Goal: Information Seeking & Learning: Find specific fact

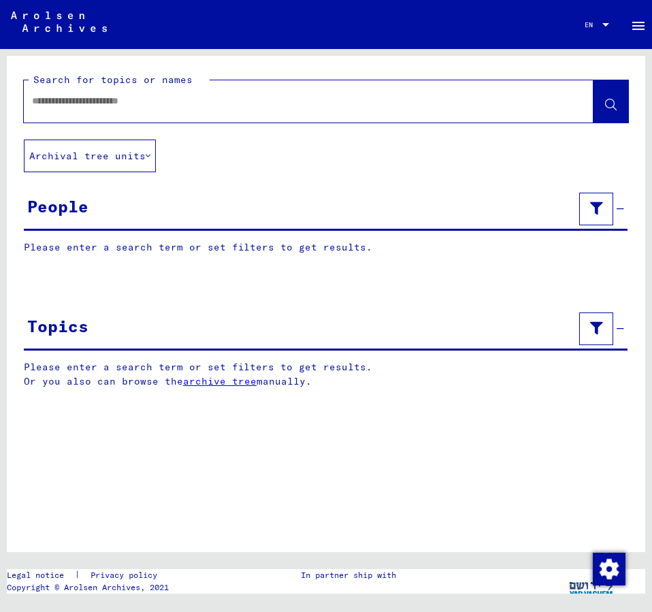
click at [78, 104] on input "text" at bounding box center [296, 101] width 529 height 14
type input "**********"
click at [609, 98] on span at bounding box center [611, 103] width 12 height 14
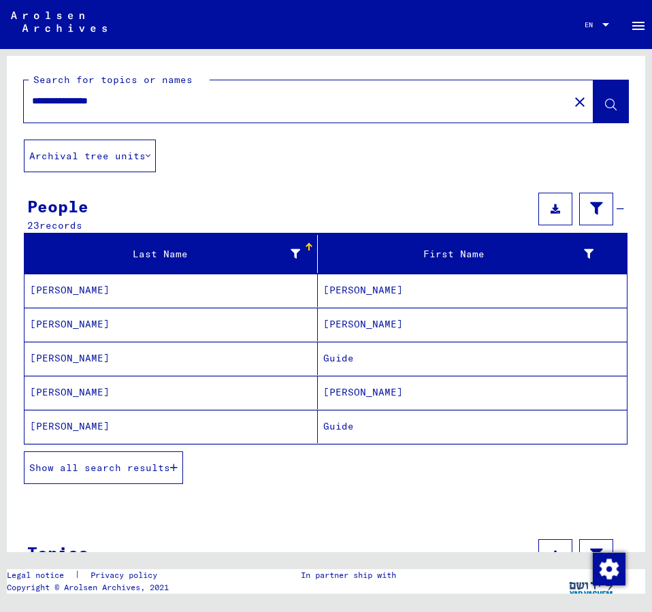
click at [163, 462] on span "Show all search results" at bounding box center [99, 467] width 141 height 12
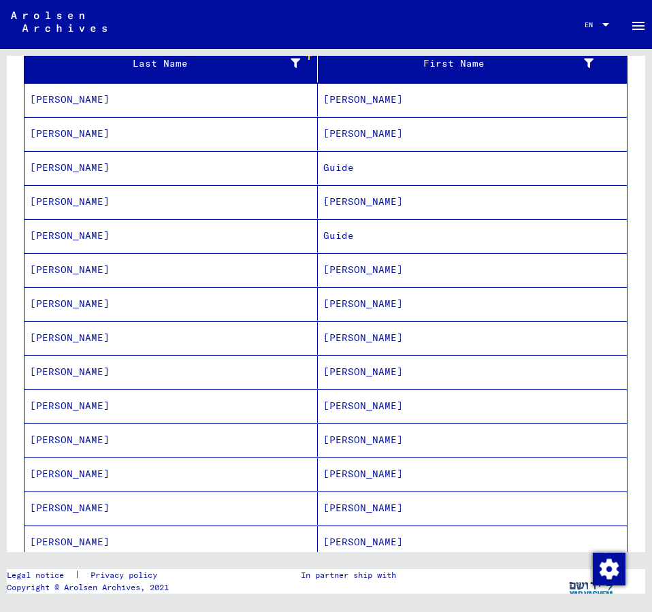
scroll to position [221, 0]
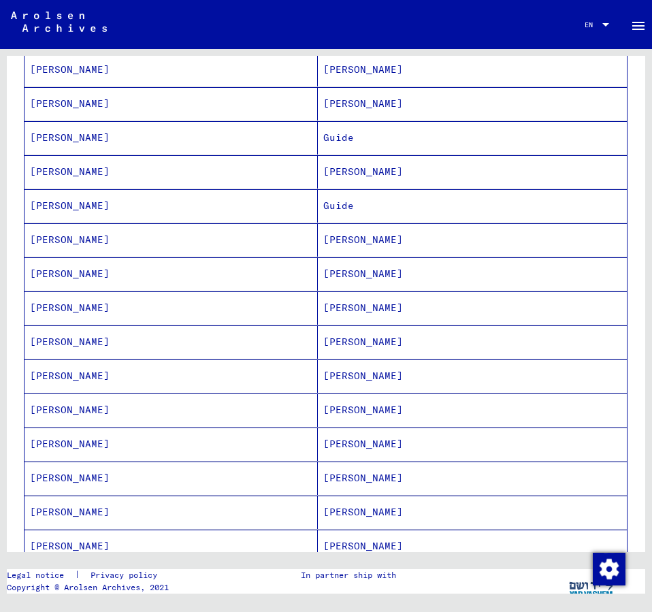
click at [345, 506] on mat-cell "[PERSON_NAME]" at bounding box center [472, 512] width 309 height 33
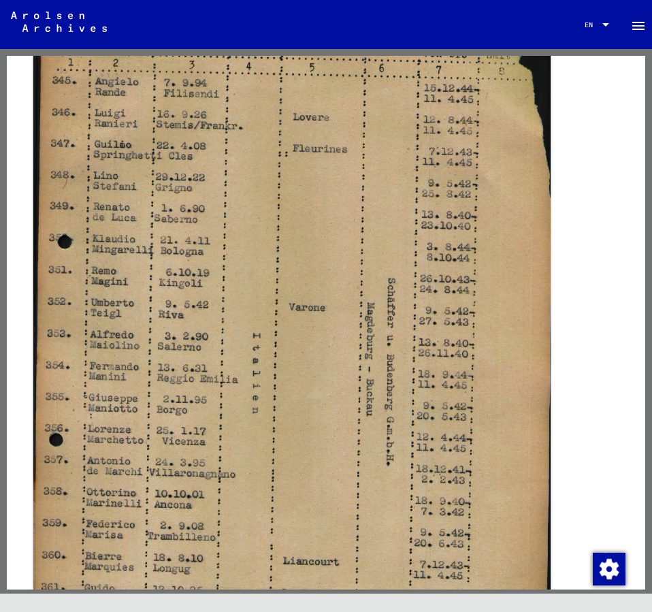
scroll to position [368, 0]
